Goal: Book appointment/travel/reservation

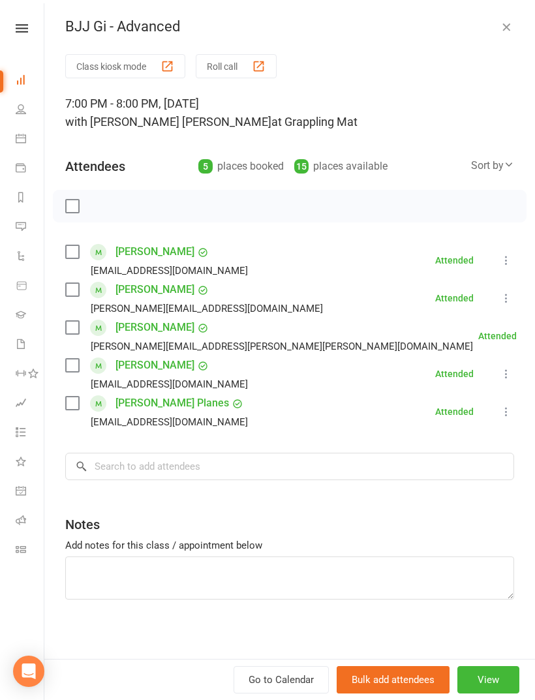
click at [68, 293] on label at bounding box center [71, 289] width 13 height 13
click at [233, 466] on input "search" at bounding box center [289, 466] width 449 height 27
click at [507, 26] on icon "button" at bounding box center [505, 26] width 13 height 13
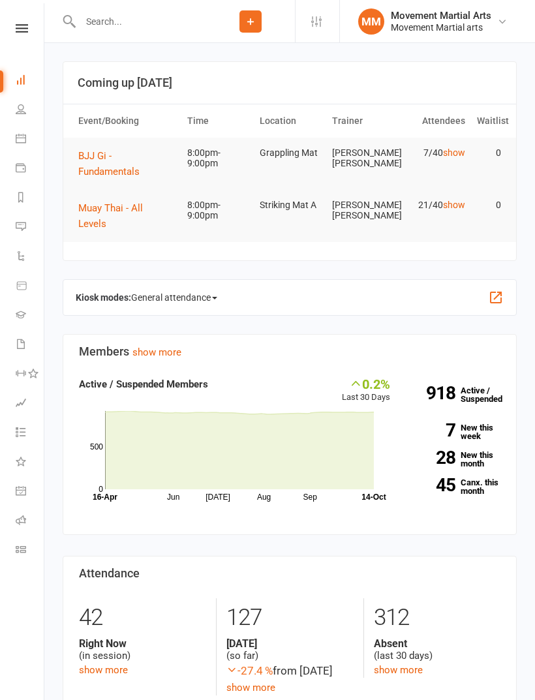
click at [130, 173] on span "BJJ Gi - Fundamentals" at bounding box center [108, 163] width 61 height 27
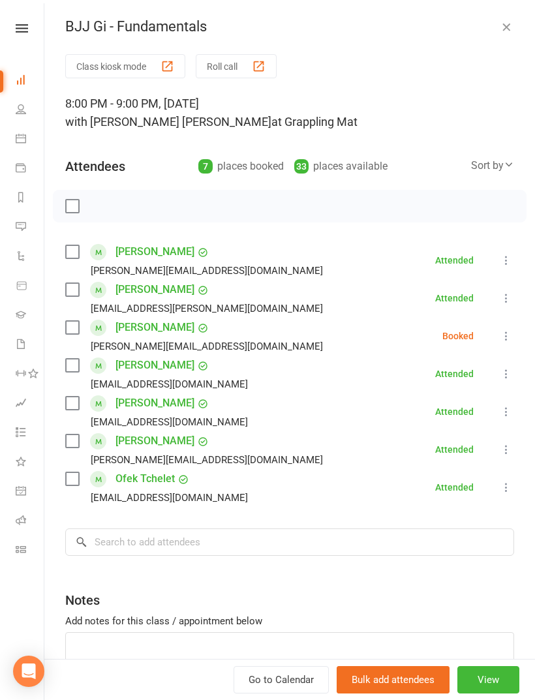
scroll to position [127, 0]
click at [78, 361] on label at bounding box center [71, 365] width 13 height 13
click at [72, 481] on label at bounding box center [71, 478] width 13 height 13
click at [66, 331] on label at bounding box center [71, 327] width 13 height 13
click at [233, 544] on input "search" at bounding box center [289, 541] width 449 height 27
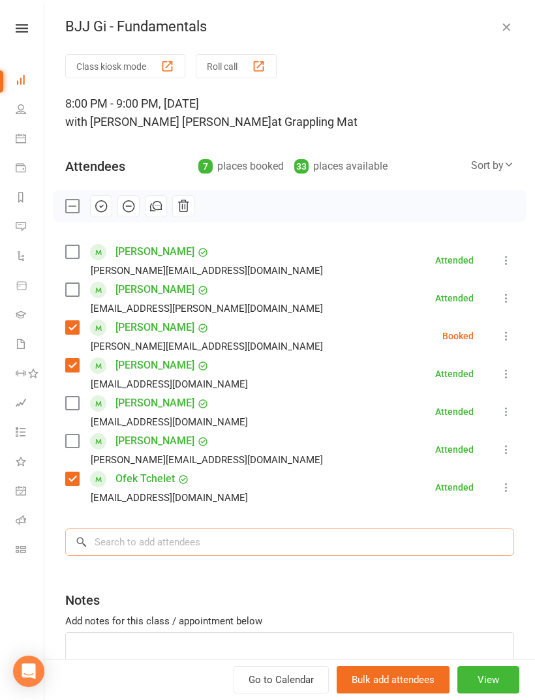
scroll to position [209, 0]
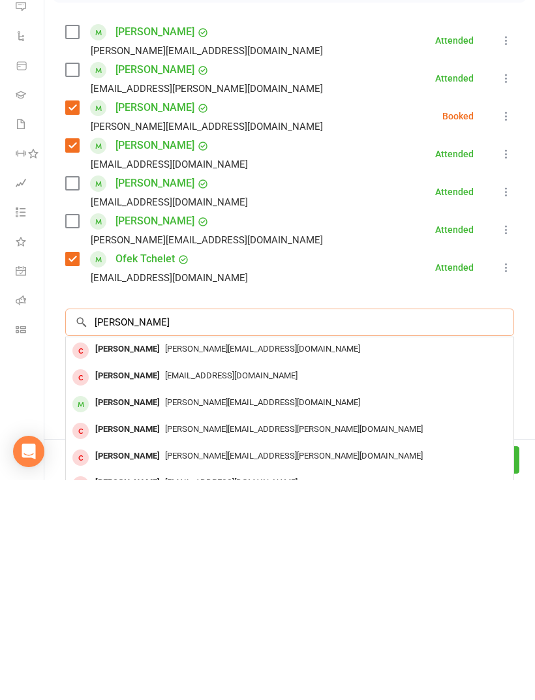
type input "[PERSON_NAME]"
click at [118, 613] on div "[PERSON_NAME]" at bounding box center [127, 622] width 75 height 19
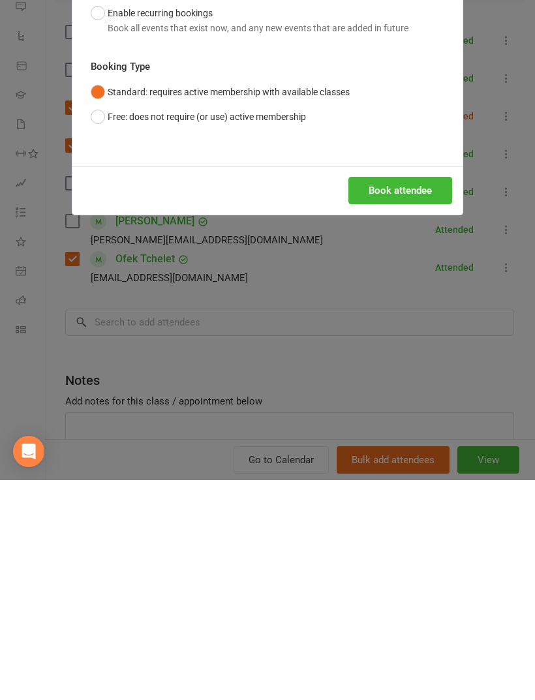
scroll to position [430, 0]
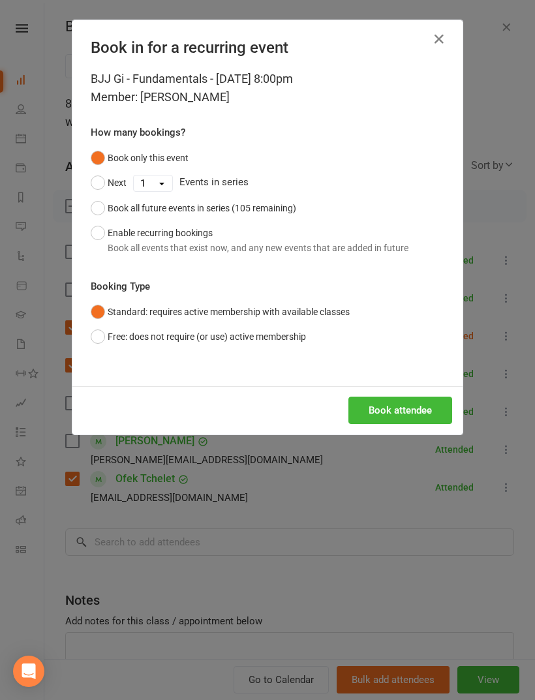
click at [436, 409] on button "Book attendee" at bounding box center [400, 409] width 104 height 27
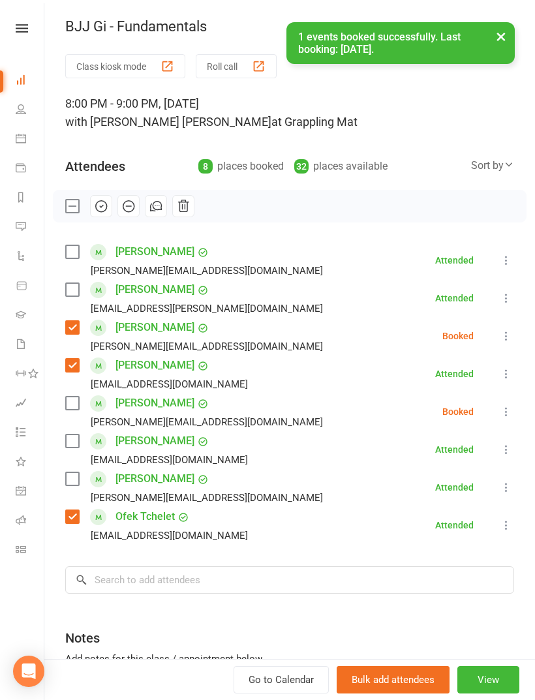
click at [70, 409] on label at bounding box center [71, 402] width 13 height 13
click at [77, 285] on label at bounding box center [71, 289] width 13 height 13
click at [74, 480] on label at bounding box center [71, 478] width 13 height 13
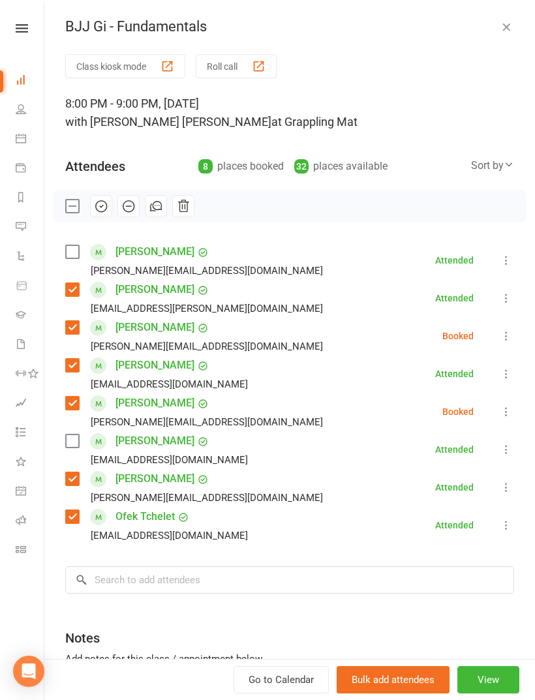
click at [78, 256] on label at bounding box center [71, 251] width 13 height 13
click at [89, 438] on div "[PERSON_NAME] [EMAIL_ADDRESS][DOMAIN_NAME]" at bounding box center [159, 449] width 188 height 38
click at [71, 443] on label at bounding box center [71, 440] width 13 height 13
click at [99, 215] on button "button" at bounding box center [101, 206] width 22 height 22
click at [505, 26] on icon "button" at bounding box center [505, 26] width 13 height 13
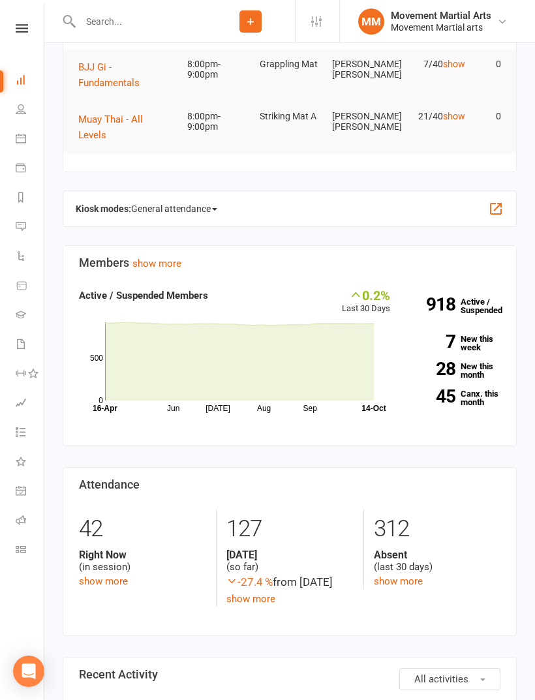
scroll to position [0, 0]
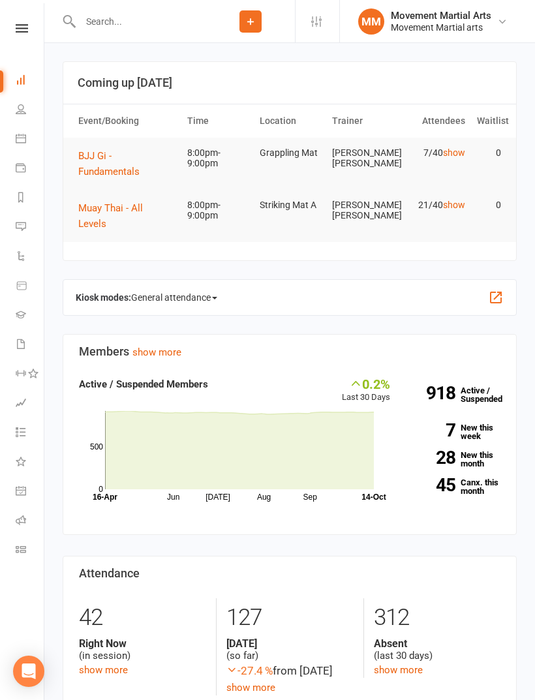
click at [156, 215] on button "Muay Thai - All Levels" at bounding box center [126, 215] width 97 height 31
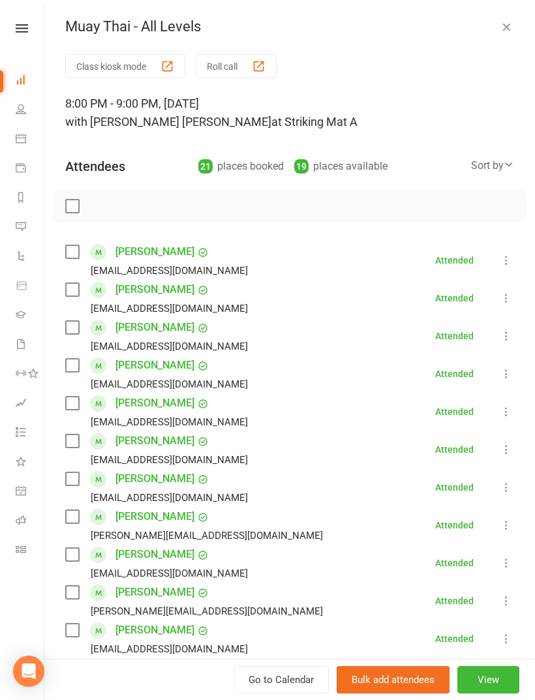
click at [72, 291] on label at bounding box center [71, 289] width 13 height 13
click at [71, 249] on label at bounding box center [71, 251] width 13 height 13
click at [72, 401] on label at bounding box center [71, 402] width 13 height 13
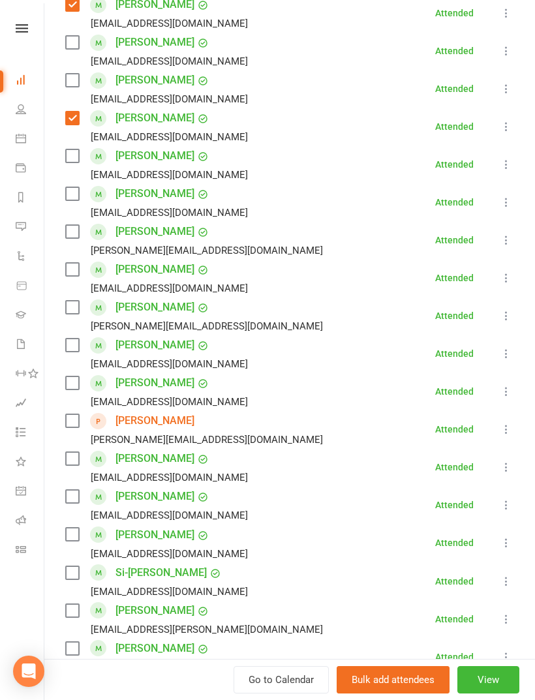
scroll to position [331, 0]
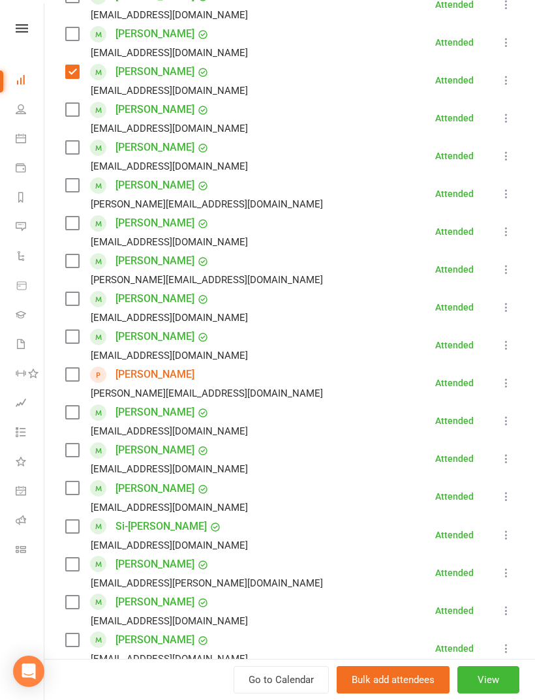
click at [81, 519] on div "Si-[PERSON_NAME] [EMAIL_ADDRESS][DOMAIN_NAME]" at bounding box center [159, 535] width 188 height 38
click at [68, 521] on label at bounding box center [71, 526] width 13 height 13
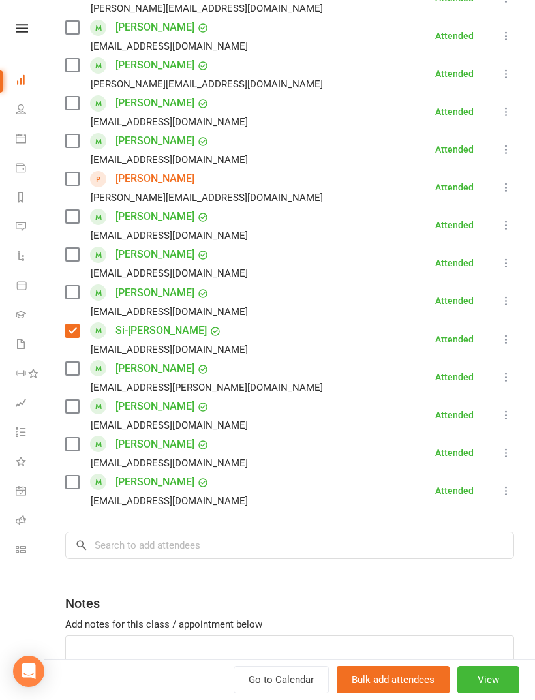
scroll to position [531, 0]
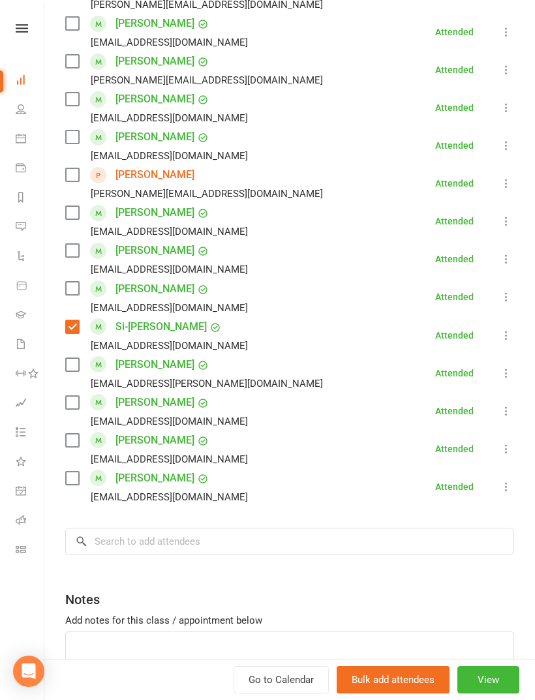
click at [74, 447] on label at bounding box center [71, 440] width 13 height 13
click at [74, 405] on label at bounding box center [71, 402] width 13 height 13
click at [204, 543] on input "search" at bounding box center [289, 541] width 449 height 27
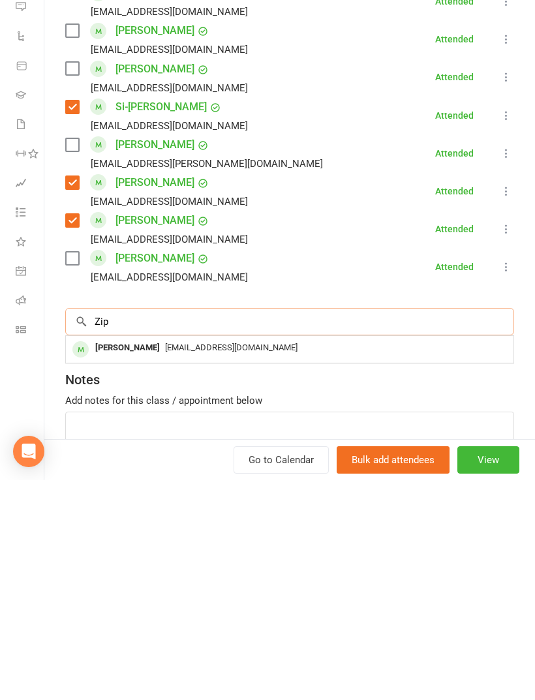
type input "Zip"
click at [132, 558] on div "[PERSON_NAME]" at bounding box center [127, 567] width 75 height 19
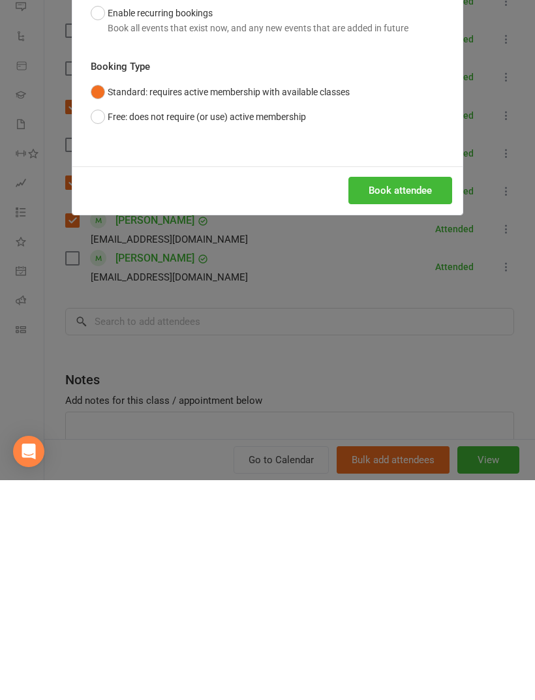
scroll to position [301, 0]
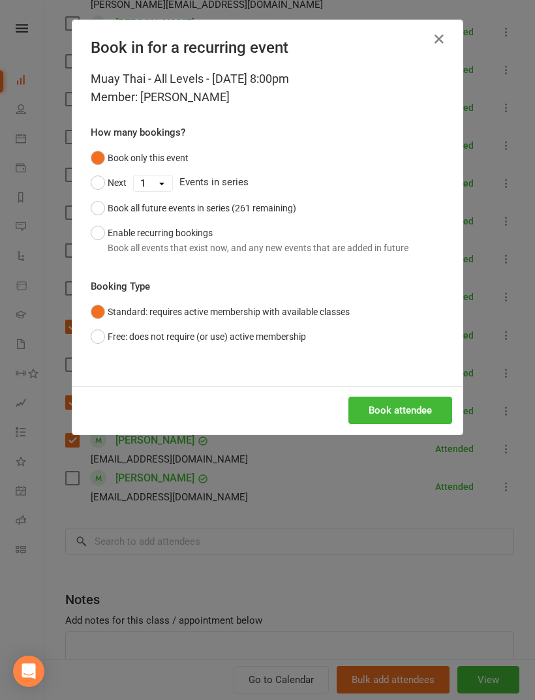
click at [402, 414] on button "Book attendee" at bounding box center [400, 409] width 104 height 27
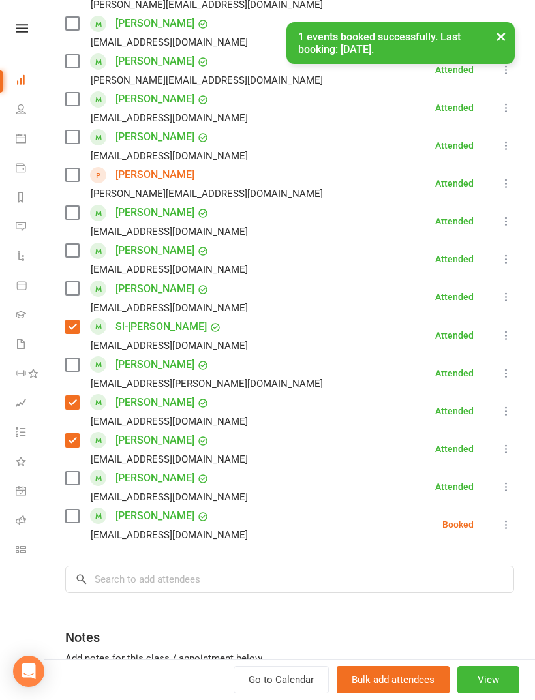
click at [72, 514] on label at bounding box center [71, 515] width 13 height 13
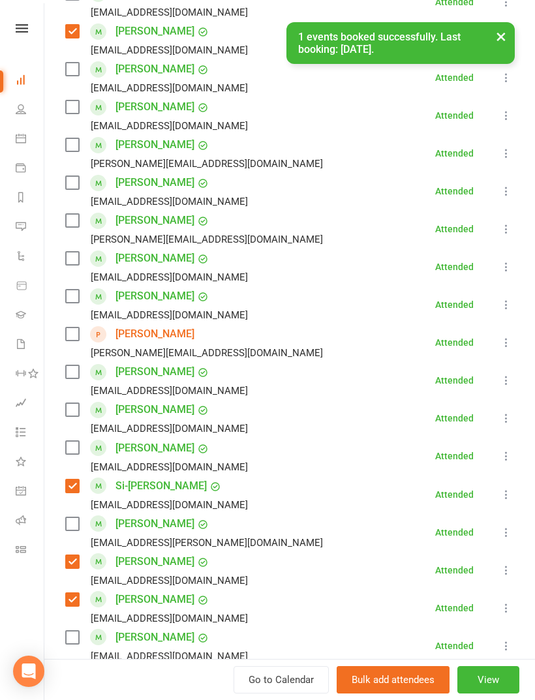
scroll to position [360, 0]
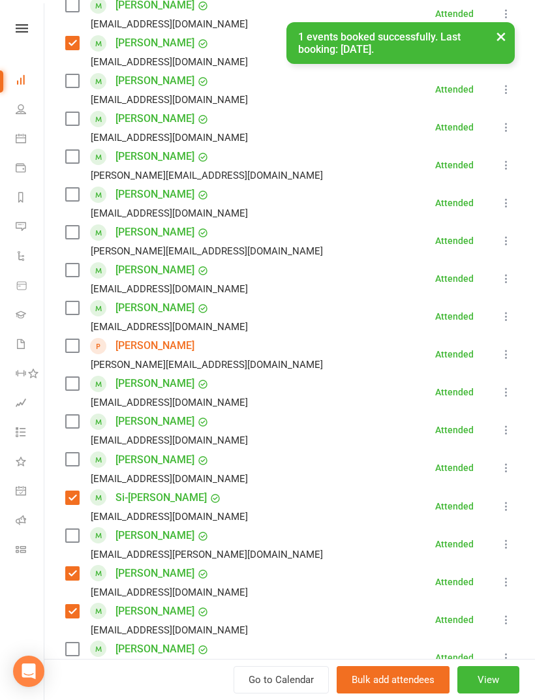
click at [73, 454] on label at bounding box center [71, 459] width 13 height 13
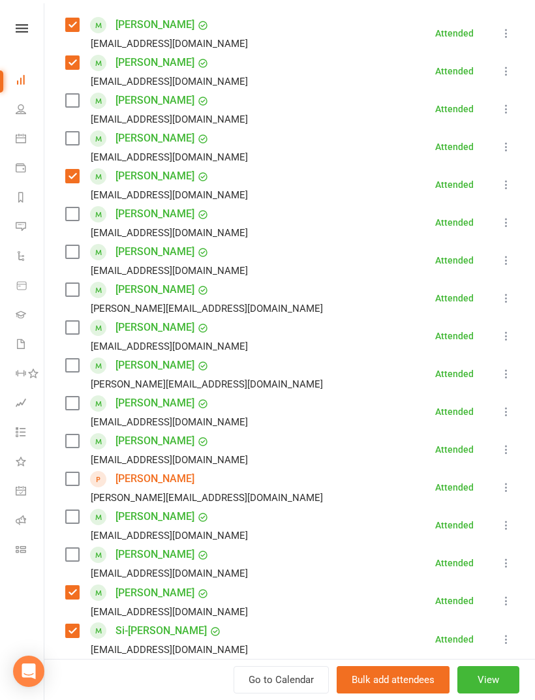
scroll to position [213, 0]
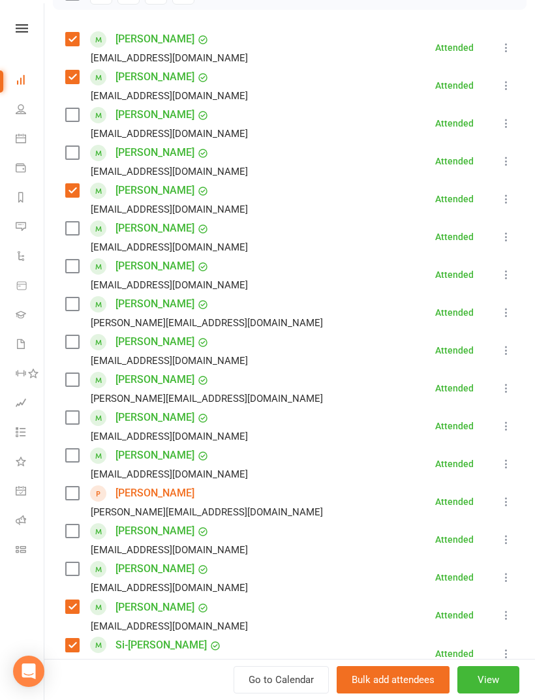
click at [77, 416] on label at bounding box center [71, 417] width 13 height 13
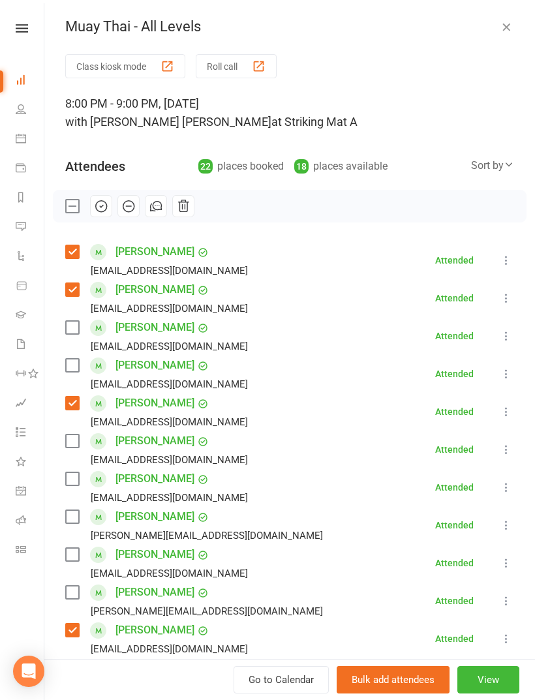
scroll to position [0, 0]
click at [80, 356] on div "[PERSON_NAME] [EMAIL_ADDRESS][DOMAIN_NAME]" at bounding box center [159, 374] width 188 height 38
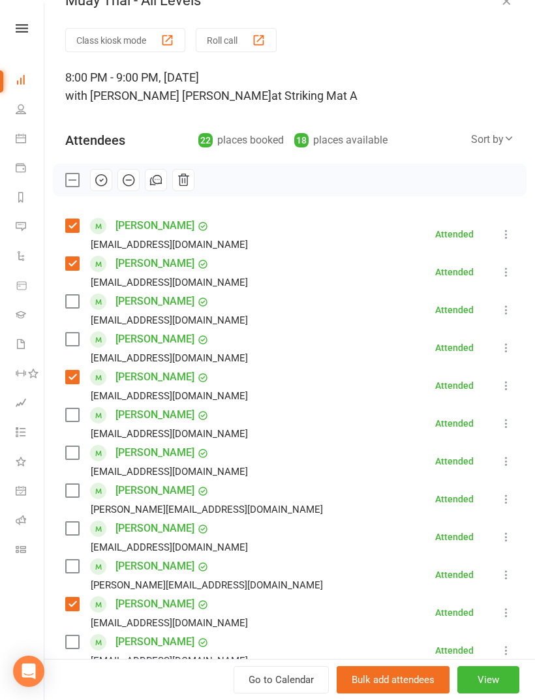
click at [78, 333] on label at bounding box center [71, 339] width 13 height 13
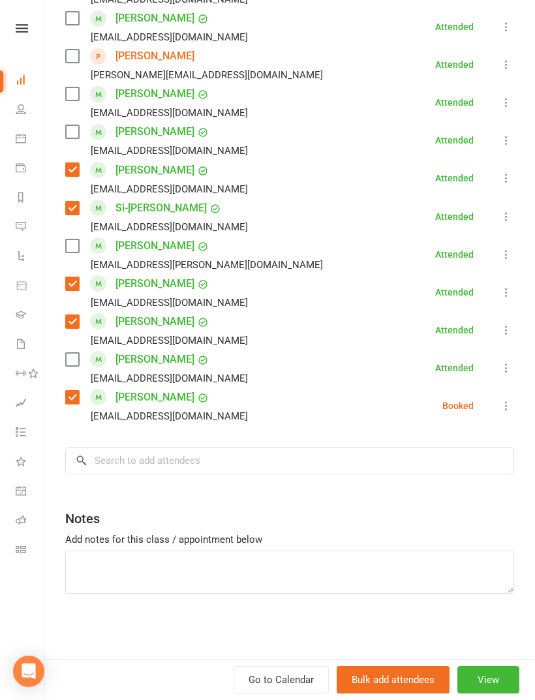
scroll to position [649, 0]
click at [271, 461] on input "search" at bounding box center [289, 460] width 449 height 27
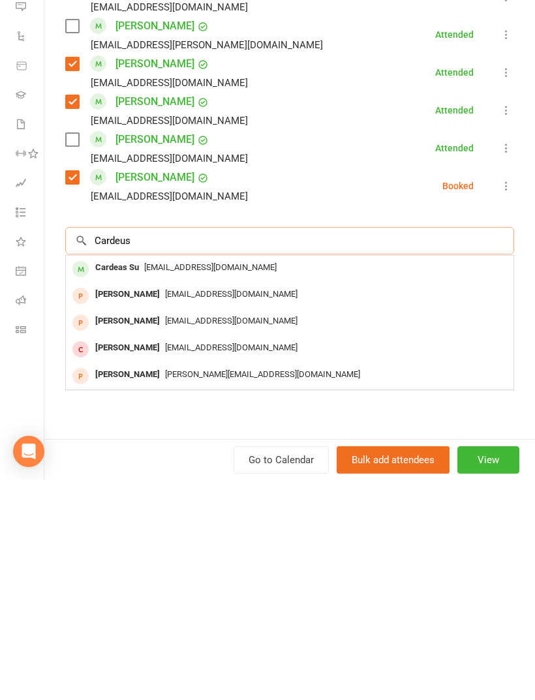
type input "Cardeus"
click at [135, 478] on div "Cardeas Su" at bounding box center [117, 487] width 54 height 19
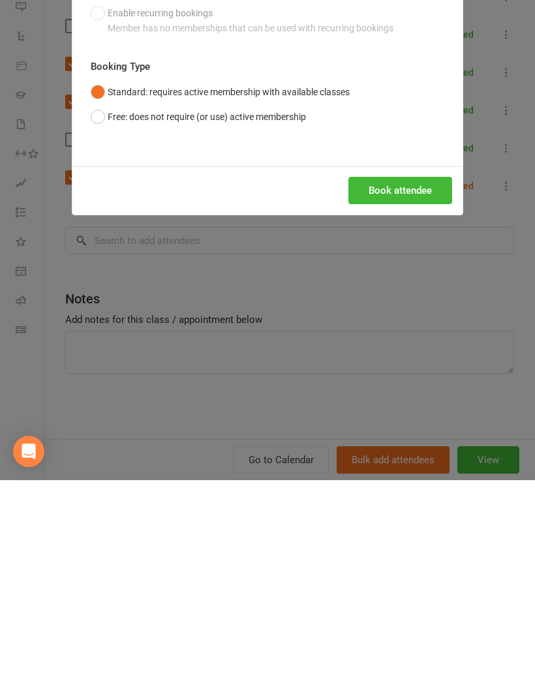
scroll to position [522, 0]
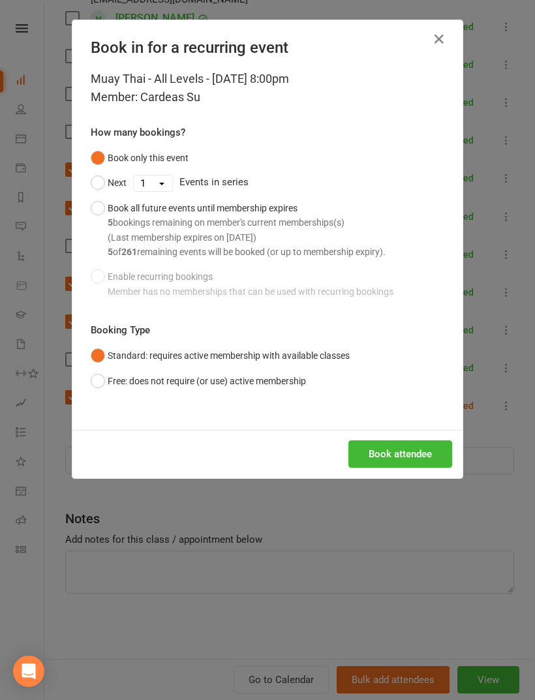
click at [395, 424] on div "Muay Thai - All Levels - [DATE] 8:00pm Member: Cardeas Su How many bookings? Bo…" at bounding box center [267, 250] width 390 height 360
click at [393, 460] on button "Book attendee" at bounding box center [400, 453] width 104 height 27
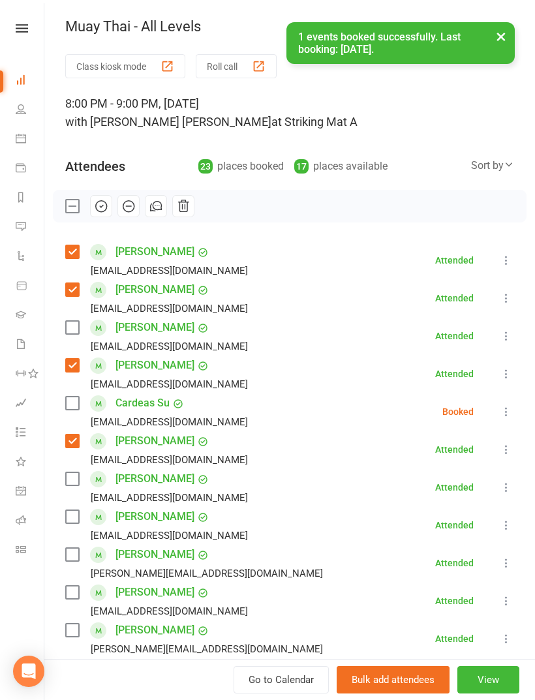
scroll to position [0, 0]
click at [78, 404] on label at bounding box center [71, 402] width 13 height 13
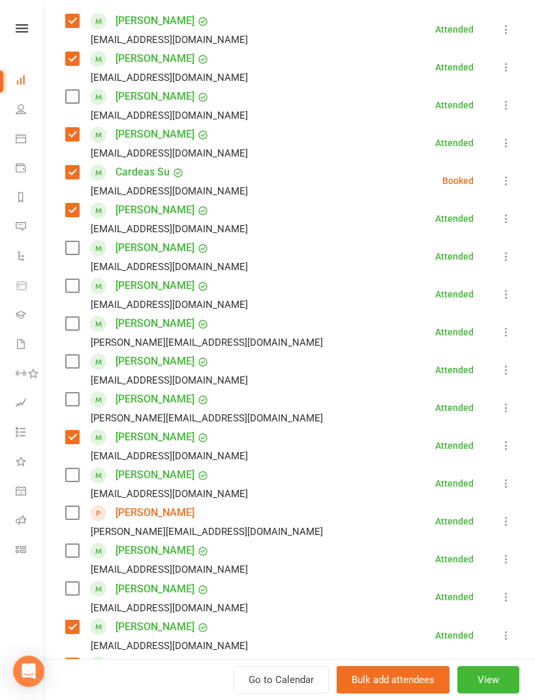
scroll to position [253, 0]
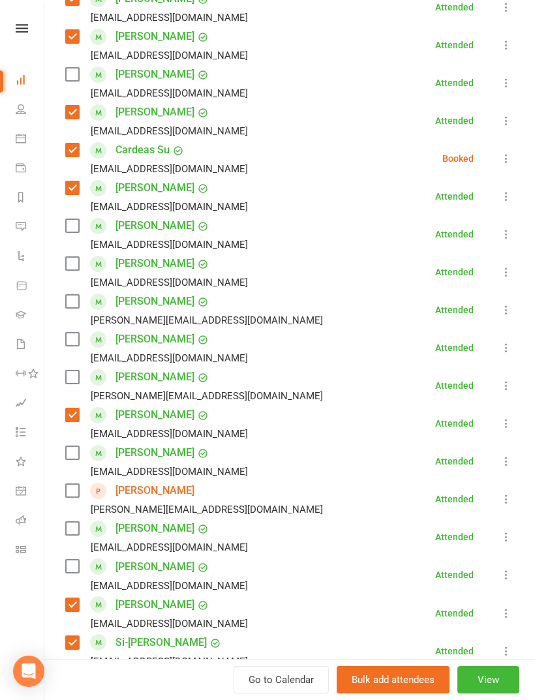
click at [69, 456] on label at bounding box center [71, 452] width 13 height 13
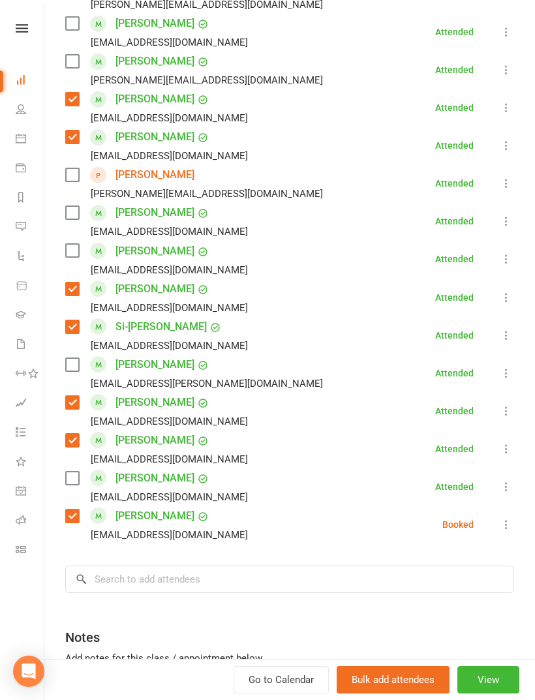
scroll to position [597, 0]
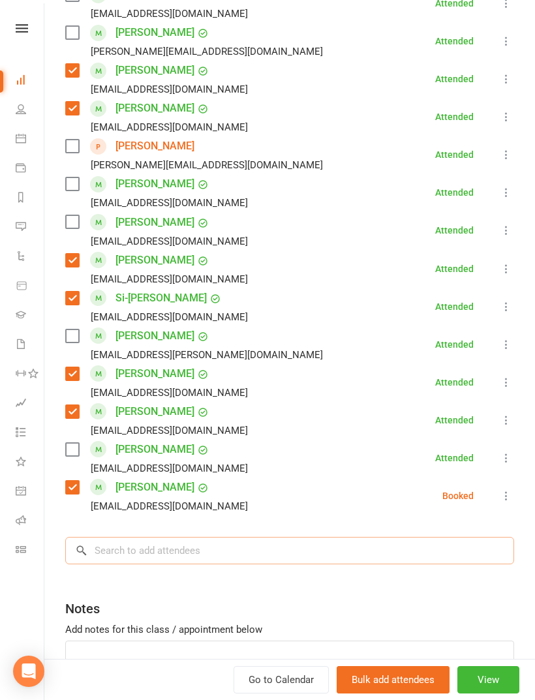
click at [247, 557] on input "search" at bounding box center [289, 550] width 449 height 27
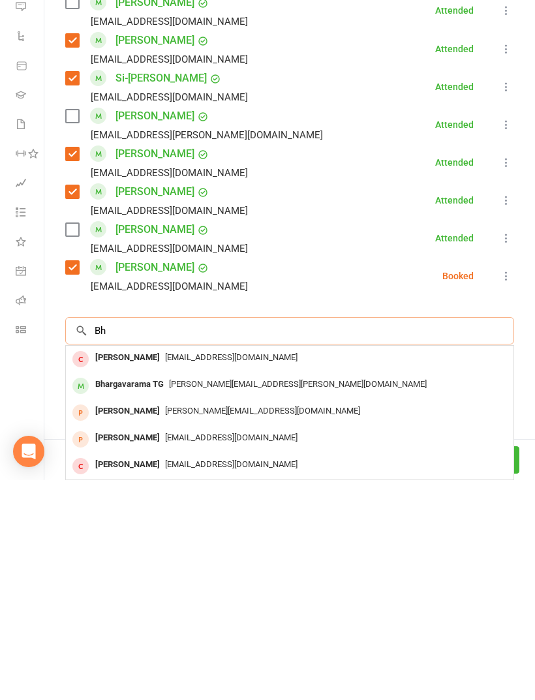
type input "B"
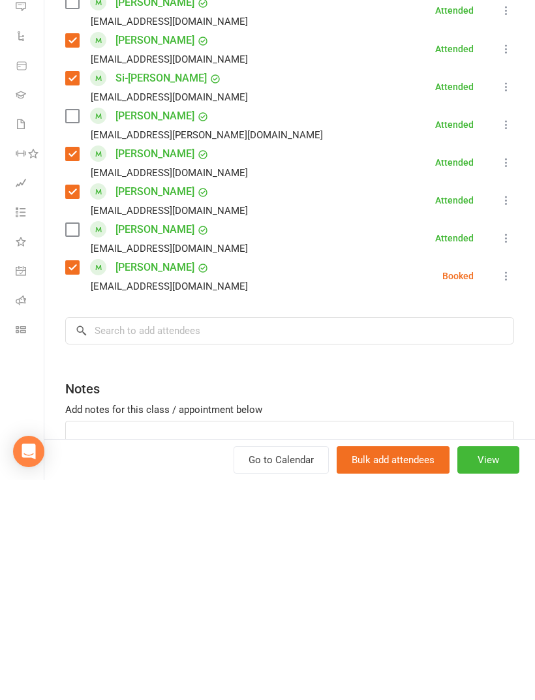
click at [70, 329] on label at bounding box center [71, 335] width 13 height 13
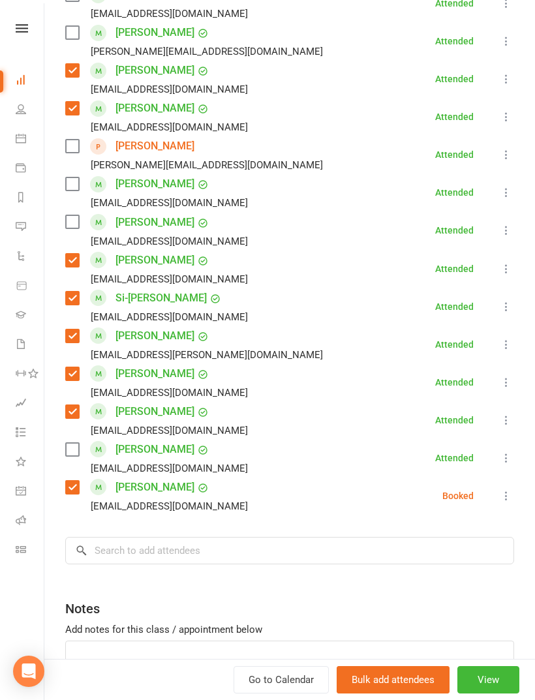
click at [66, 147] on label at bounding box center [71, 146] width 13 height 13
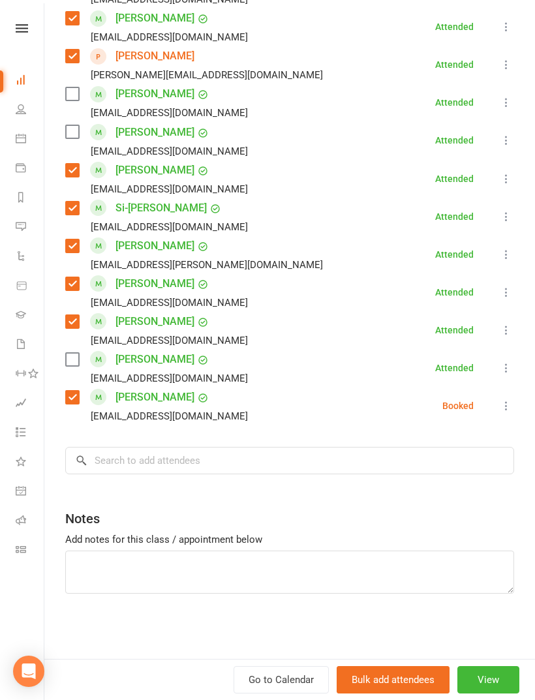
scroll to position [687, 0]
click at [355, 466] on input "search" at bounding box center [289, 460] width 449 height 27
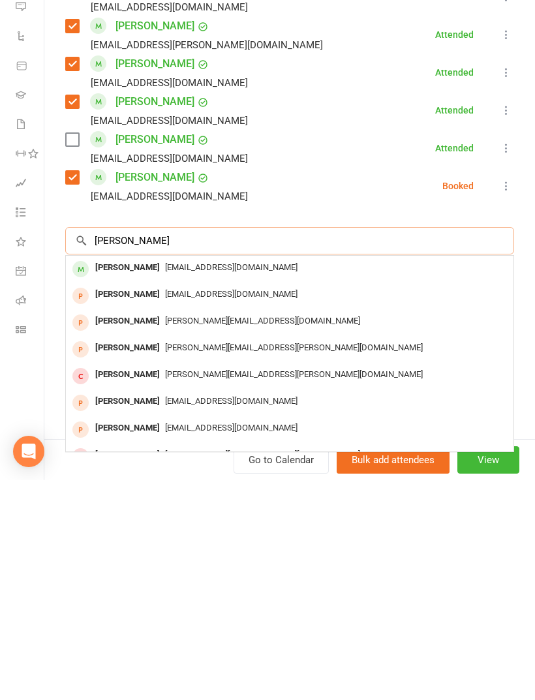
type input "[PERSON_NAME]"
click at [134, 478] on div "[PERSON_NAME]" at bounding box center [127, 487] width 75 height 19
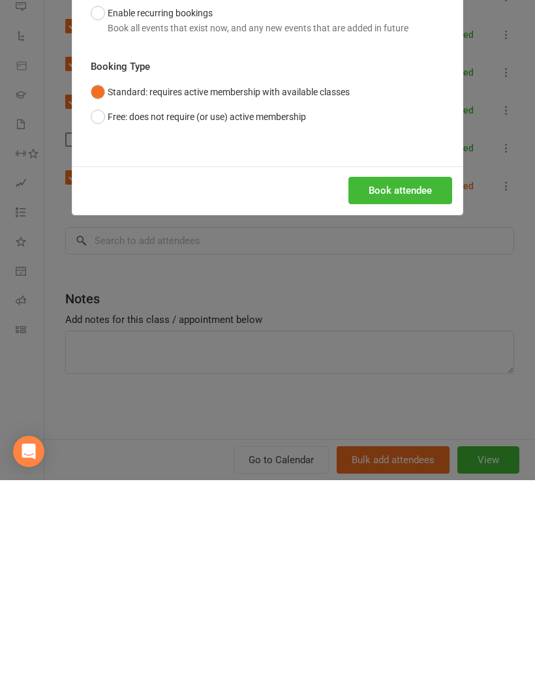
scroll to position [1052, 0]
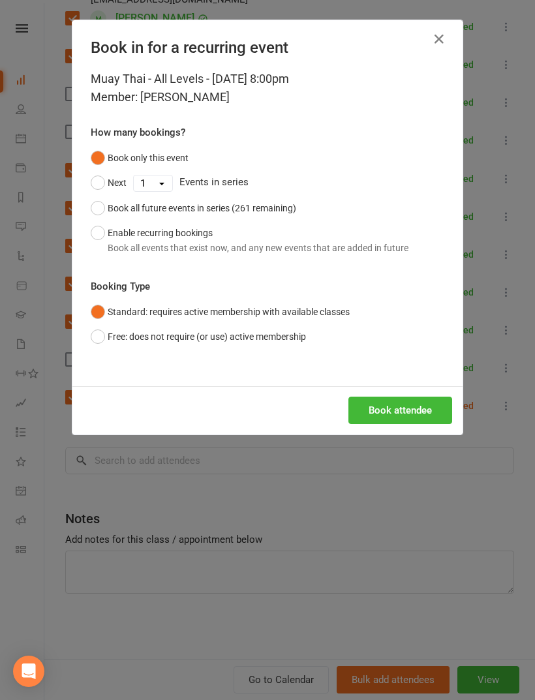
click at [421, 416] on button "Book attendee" at bounding box center [400, 409] width 104 height 27
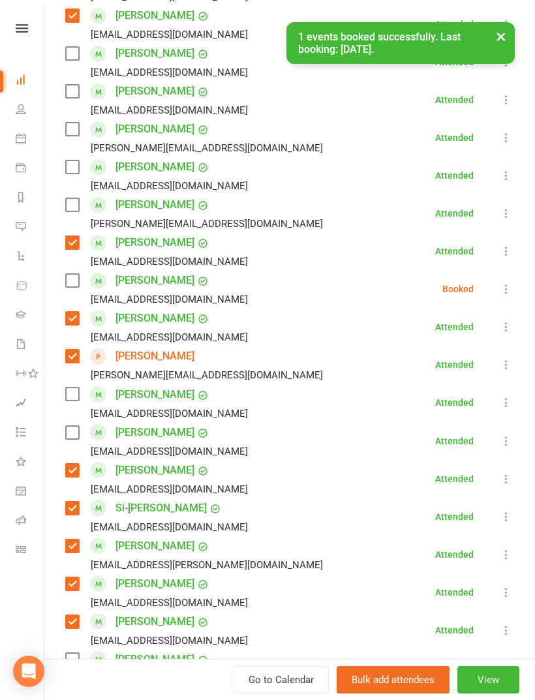
scroll to position [351, 0]
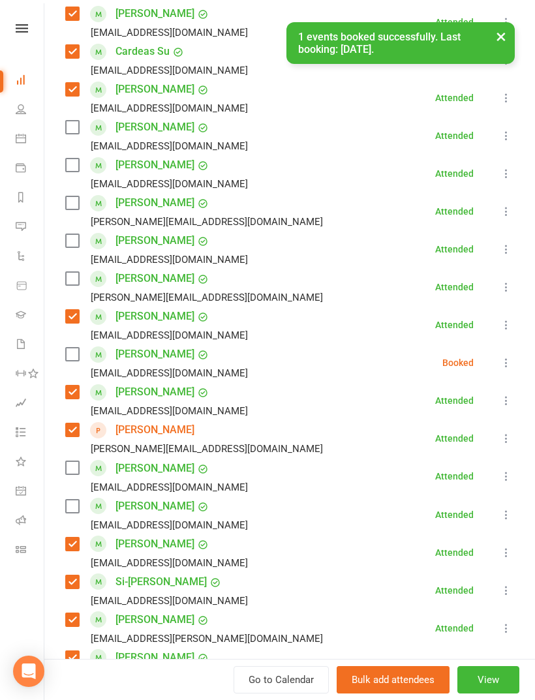
click at [75, 353] on label at bounding box center [71, 354] width 13 height 13
click at [77, 243] on label at bounding box center [71, 240] width 13 height 13
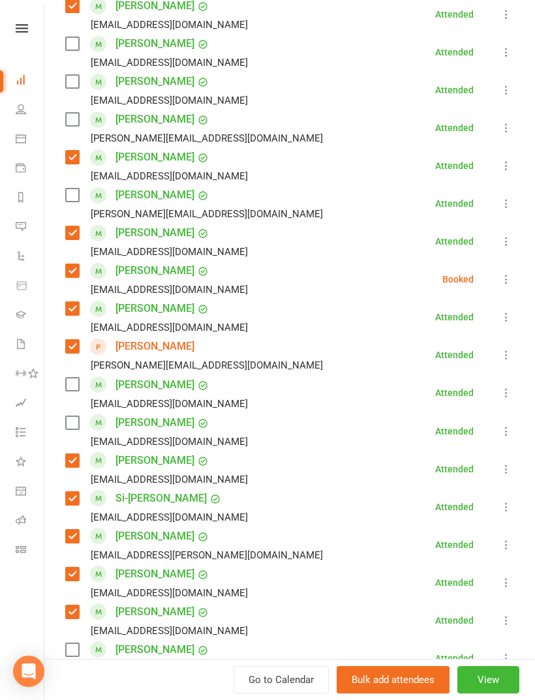
scroll to position [461, 0]
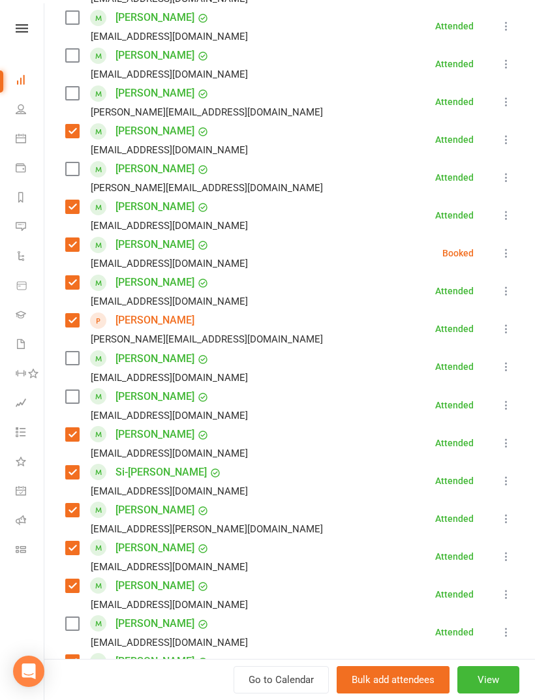
click at [73, 360] on label at bounding box center [71, 357] width 13 height 13
click at [78, 397] on label at bounding box center [71, 396] width 13 height 13
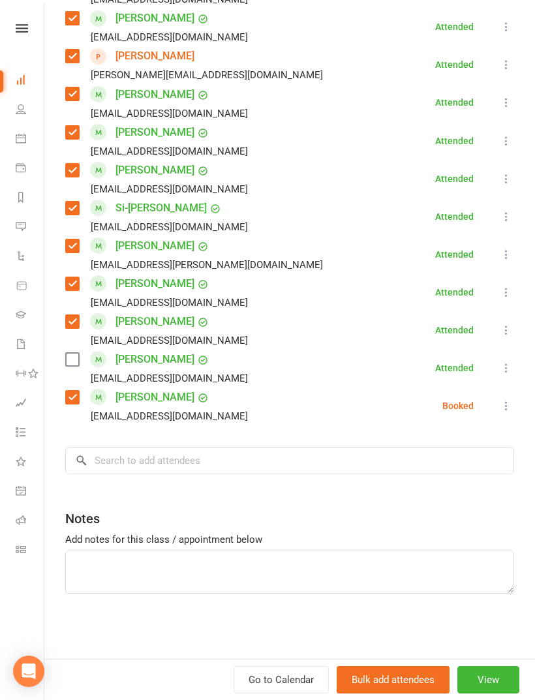
scroll to position [725, 0]
click at [226, 462] on input "search" at bounding box center [289, 460] width 449 height 27
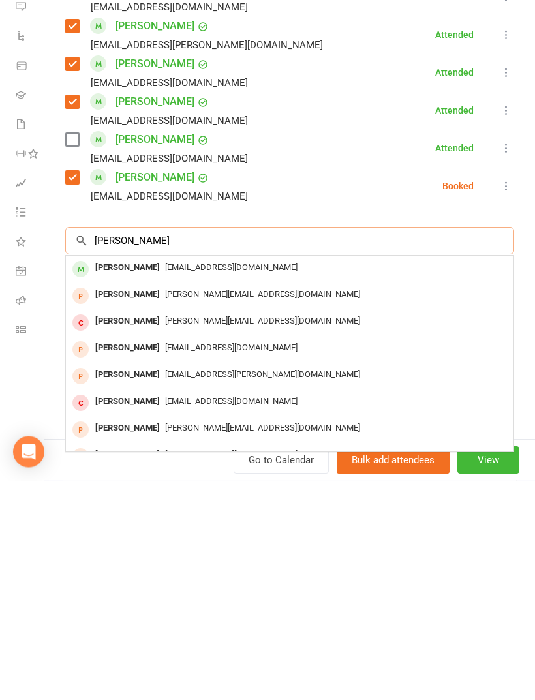
type input "[PERSON_NAME]"
click at [143, 478] on div "[PERSON_NAME]" at bounding box center [127, 487] width 75 height 19
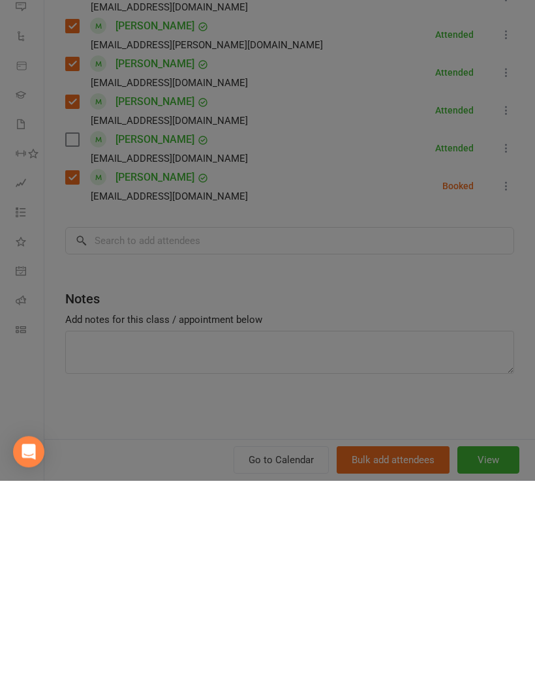
scroll to position [1272, 0]
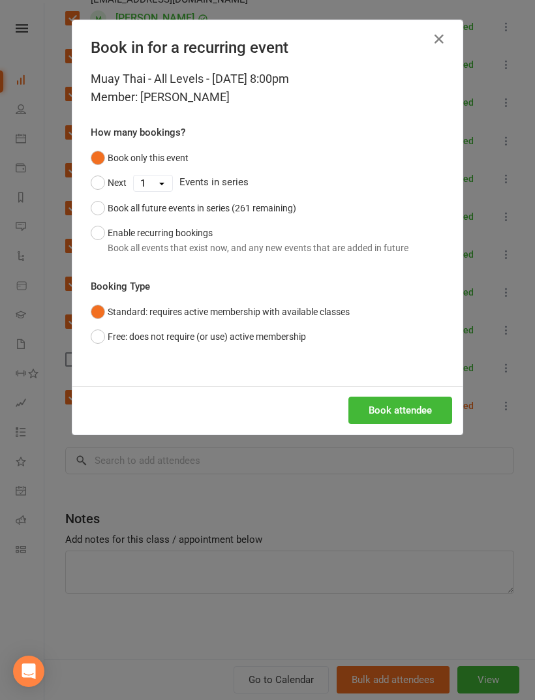
click at [406, 413] on button "Book attendee" at bounding box center [400, 409] width 104 height 27
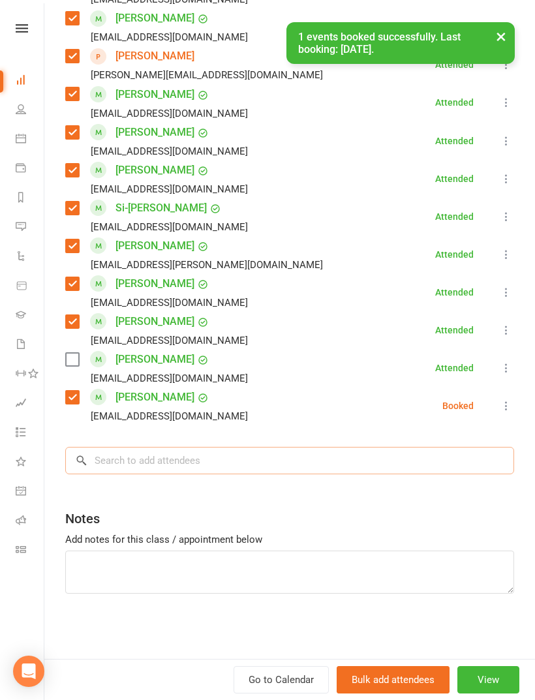
click at [295, 469] on input "search" at bounding box center [289, 460] width 449 height 27
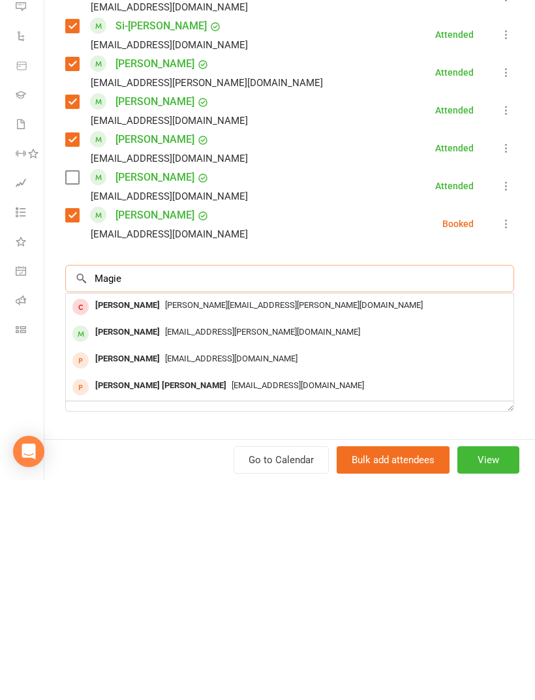
type input "Magie"
click at [135, 543] on div "[PERSON_NAME]" at bounding box center [127, 552] width 75 height 19
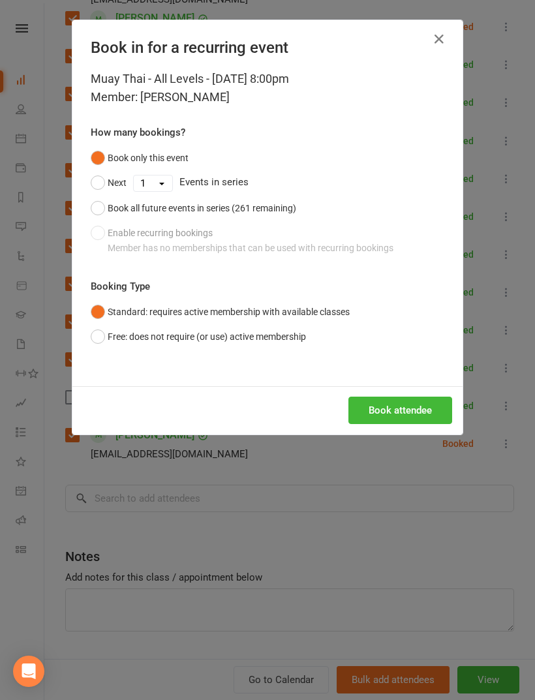
scroll to position [1272, 0]
click at [411, 407] on button "Book attendee" at bounding box center [400, 409] width 104 height 27
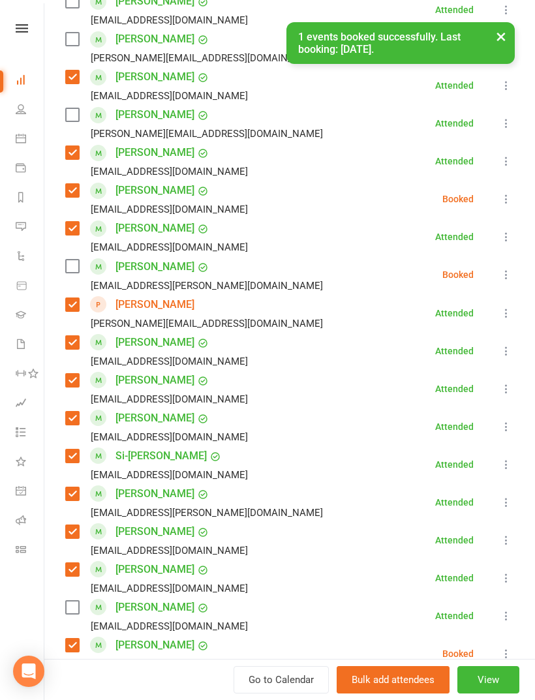
click at [78, 267] on label at bounding box center [71, 266] width 13 height 13
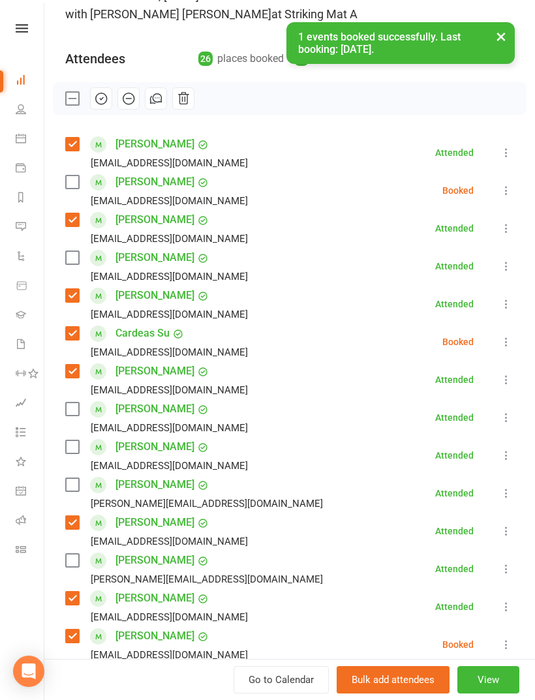
scroll to position [28, 0]
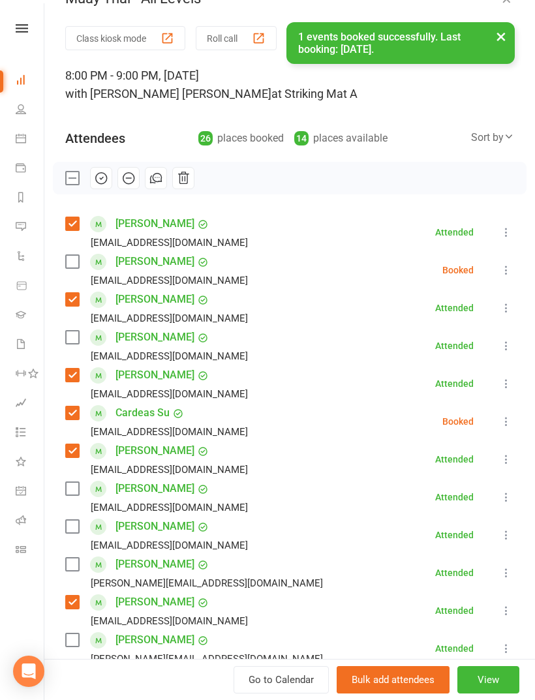
click at [76, 262] on label at bounding box center [71, 261] width 13 height 13
click at [78, 334] on label at bounding box center [71, 337] width 13 height 13
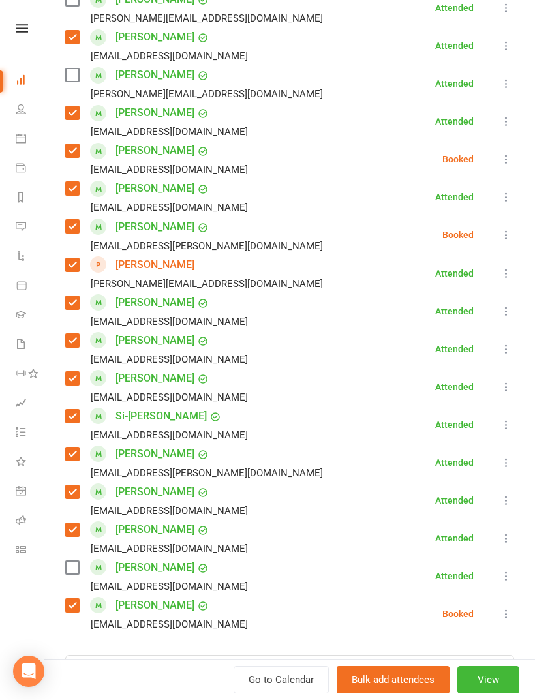
scroll to position [604, 0]
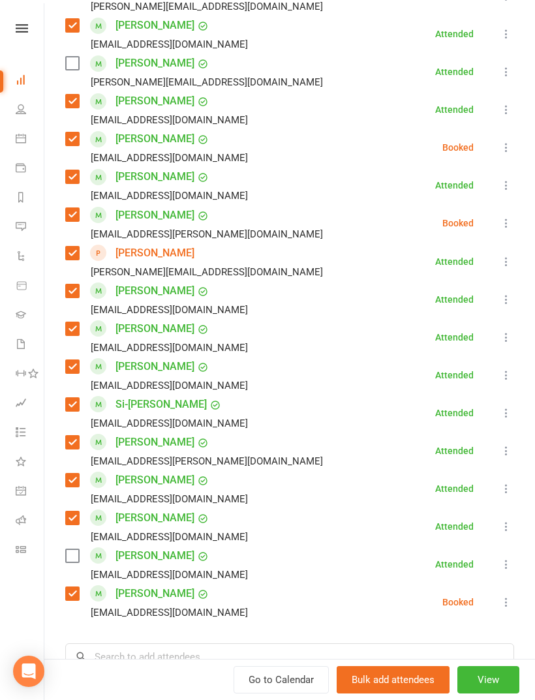
click at [78, 553] on label at bounding box center [71, 555] width 13 height 13
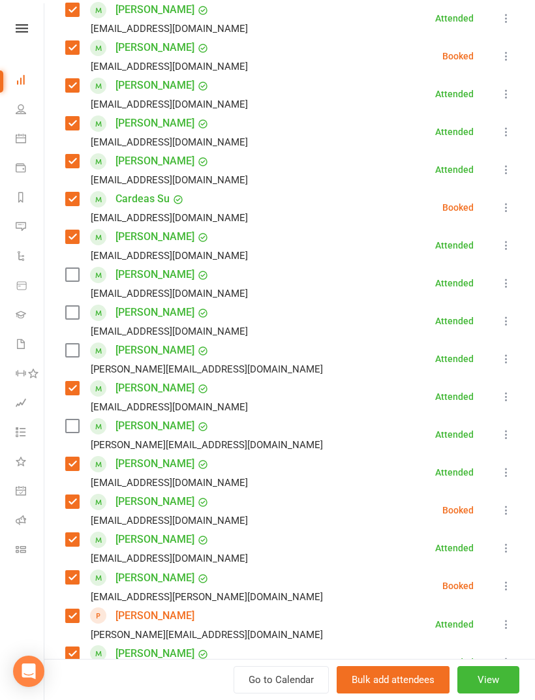
scroll to position [212, 0]
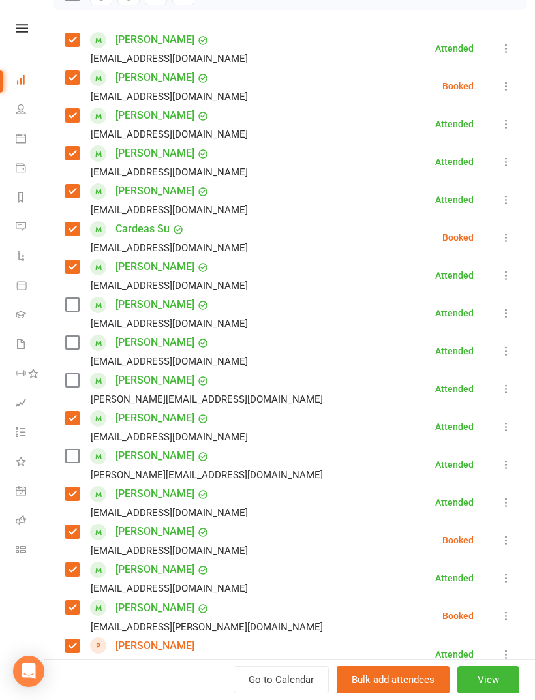
click at [75, 462] on label at bounding box center [71, 455] width 13 height 13
click at [71, 384] on label at bounding box center [71, 380] width 13 height 13
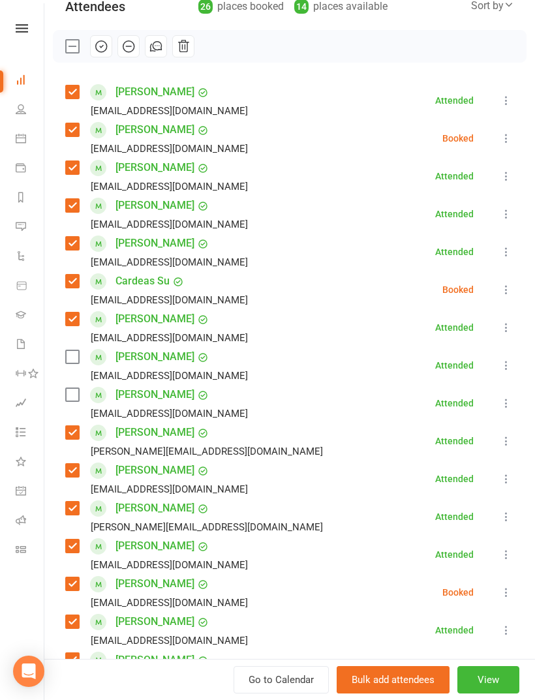
click at [72, 392] on label at bounding box center [71, 394] width 13 height 13
click at [74, 357] on label at bounding box center [71, 356] width 13 height 13
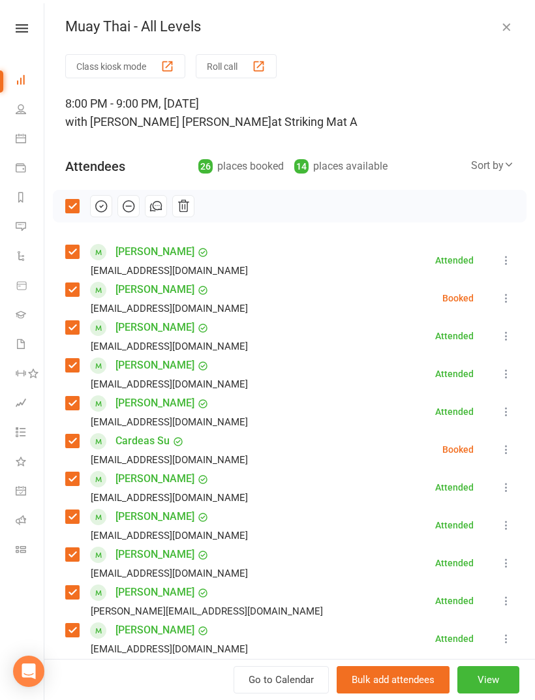
scroll to position [0, 0]
click at [94, 216] on button "button" at bounding box center [101, 206] width 22 height 22
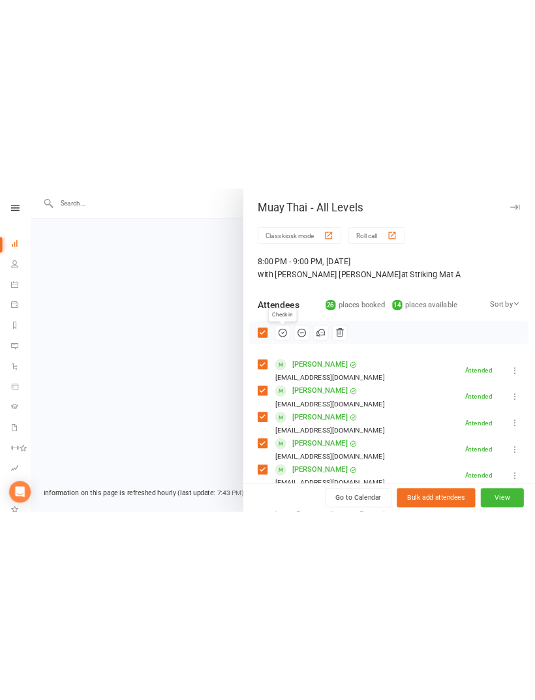
scroll to position [1272, 0]
